Goal: Task Accomplishment & Management: Use online tool/utility

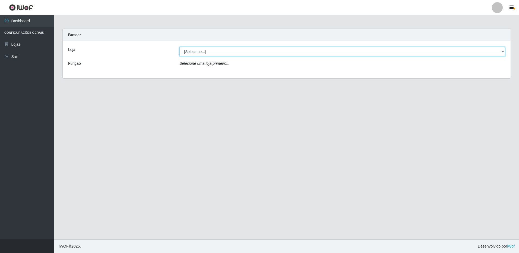
click at [314, 53] on select "[Selecione...] Extrabom - Loja 16 [GEOGRAPHIC_DATA]" at bounding box center [343, 52] width 326 height 10
select select "450"
click at [180, 47] on select "[Selecione...] Extrabom - Loja 16 [GEOGRAPHIC_DATA]" at bounding box center [343, 52] width 326 height 10
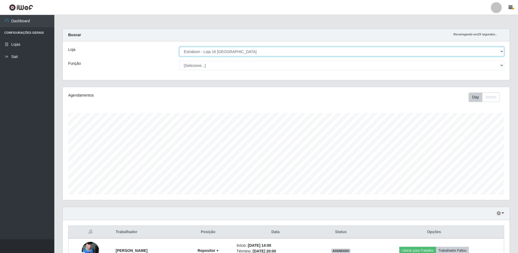
scroll to position [113, 447]
click at [209, 67] on select "[Selecione...] Repositor Repositor + Repositor ++" at bounding box center [341, 66] width 325 height 10
click at [179, 61] on select "[Selecione...] Repositor Repositor + Repositor ++" at bounding box center [341, 66] width 325 height 10
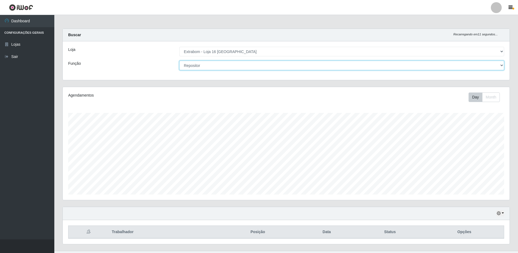
scroll to position [11, 0]
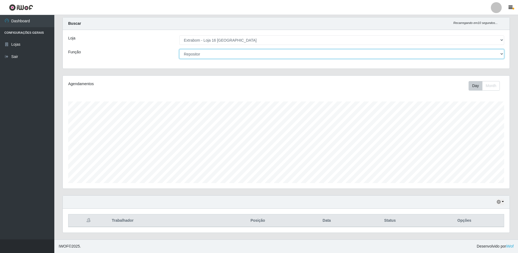
drag, startPoint x: 214, startPoint y: 52, endPoint x: 210, endPoint y: 53, distance: 3.9
click at [213, 53] on select "[Selecione...] Repositor Repositor + Repositor ++" at bounding box center [341, 54] width 325 height 10
click at [195, 58] on select "[Selecione...] Repositor Repositor + Repositor ++" at bounding box center [341, 54] width 325 height 10
select select "[Selecione...]"
click at [179, 49] on select "[Selecione...] Repositor Repositor + Repositor ++" at bounding box center [341, 54] width 325 height 10
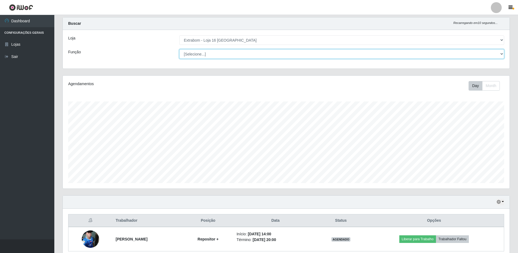
scroll to position [36, 0]
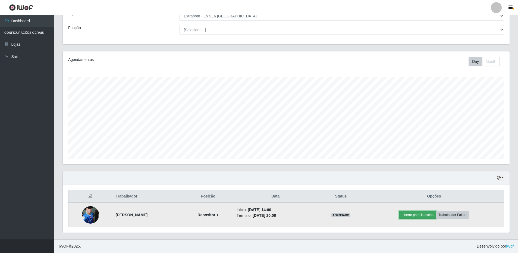
click at [421, 214] on button "Liberar para Trabalho" at bounding box center [417, 215] width 37 height 8
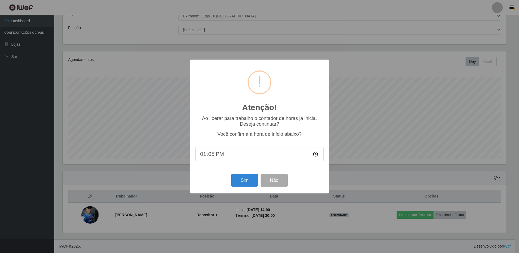
type input "13:59"
click at [239, 182] on button "Sim" at bounding box center [244, 180] width 26 height 13
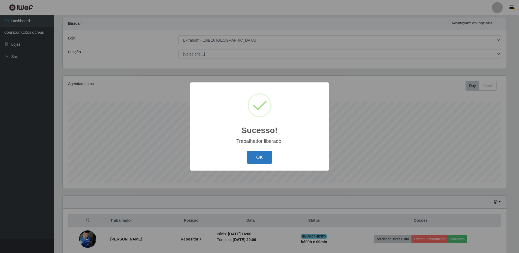
click at [265, 159] on button "OK" at bounding box center [259, 157] width 25 height 13
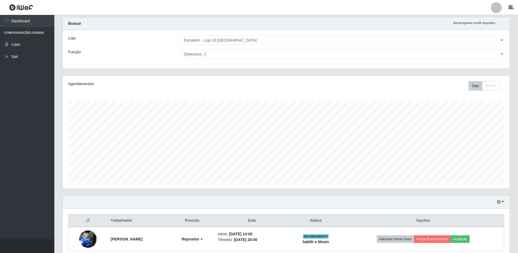
scroll to position [36, 0]
